Goal: Navigation & Orientation: Find specific page/section

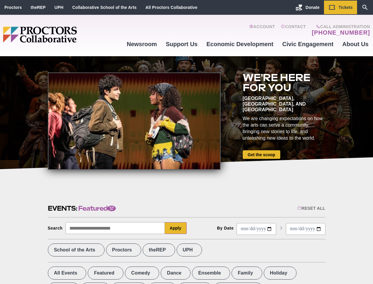
click at [187, 142] on div at bounding box center [134, 120] width 173 height 97
click at [311, 208] on div "Reset All" at bounding box center [311, 208] width 28 height 5
click at [176, 228] on button "Apply" at bounding box center [176, 228] width 22 height 12
